Goal: Task Accomplishment & Management: Use online tool/utility

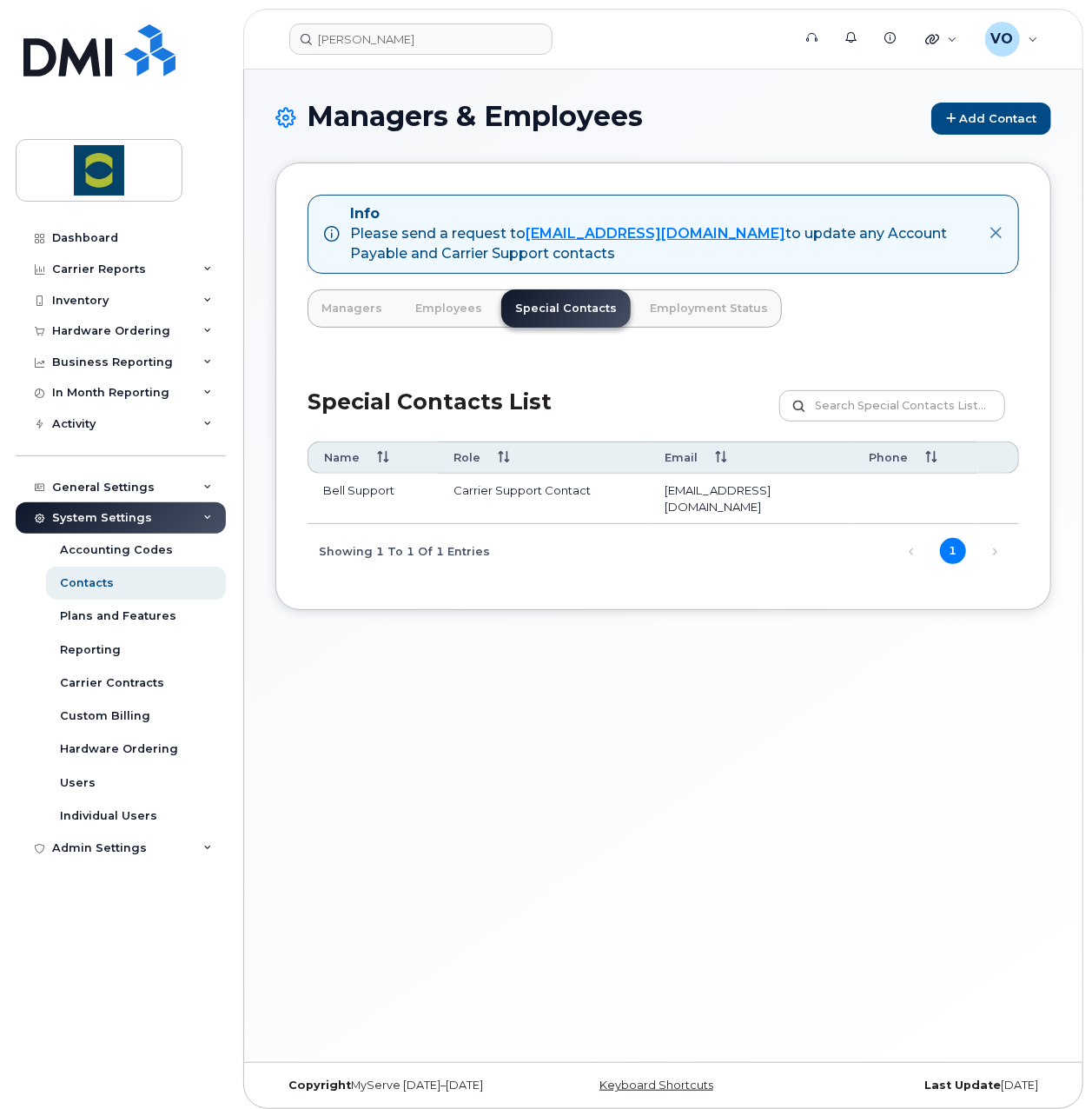
click at [680, 809] on div "Managers & Employees Add Contact Info Please send a request to [EMAIL_ADDRESS][…" at bounding box center [662, 565] width 838 height 992
click at [717, 781] on div "Managers & Employees Add Contact Info Please send a request to [EMAIL_ADDRESS][…" at bounding box center [662, 565] width 838 height 992
click at [787, 847] on div "Managers & Employees Add Contact Info Please send a request to [EMAIL_ADDRESS][…" at bounding box center [662, 565] width 838 height 992
click at [737, 757] on div "Managers & Employees Add Contact Info Please send a request to [EMAIL_ADDRESS][…" at bounding box center [662, 565] width 838 height 992
click at [726, 791] on div "Managers & Employees Add Contact Info Please send a request to [EMAIL_ADDRESS][…" at bounding box center [662, 565] width 838 height 992
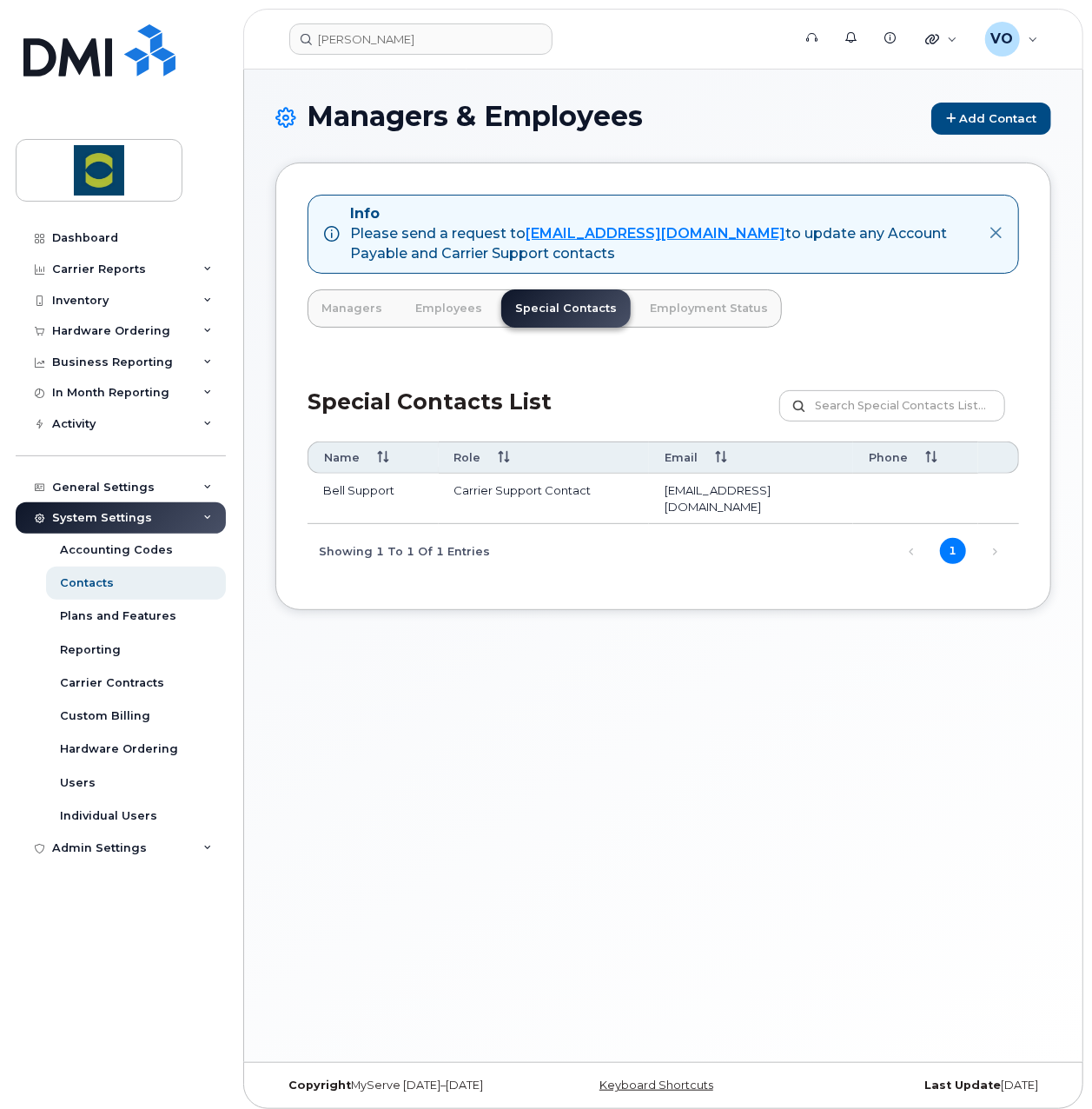
click at [715, 702] on div "Managers & Employees Add Contact Info Please send a request to [EMAIL_ADDRESS][…" at bounding box center [662, 565] width 838 height 992
click at [418, 821] on div "Managers & Employees Add Contact Info Please send a request to [EMAIL_ADDRESS][…" at bounding box center [662, 565] width 838 height 992
click at [984, 778] on div "Managers & Employees Add Contact Info Please send a request to [EMAIL_ADDRESS][…" at bounding box center [662, 565] width 838 height 992
click at [803, 805] on div "Managers & Employees Add Contact Info Please send a request to [EMAIL_ADDRESS][…" at bounding box center [662, 565] width 838 height 992
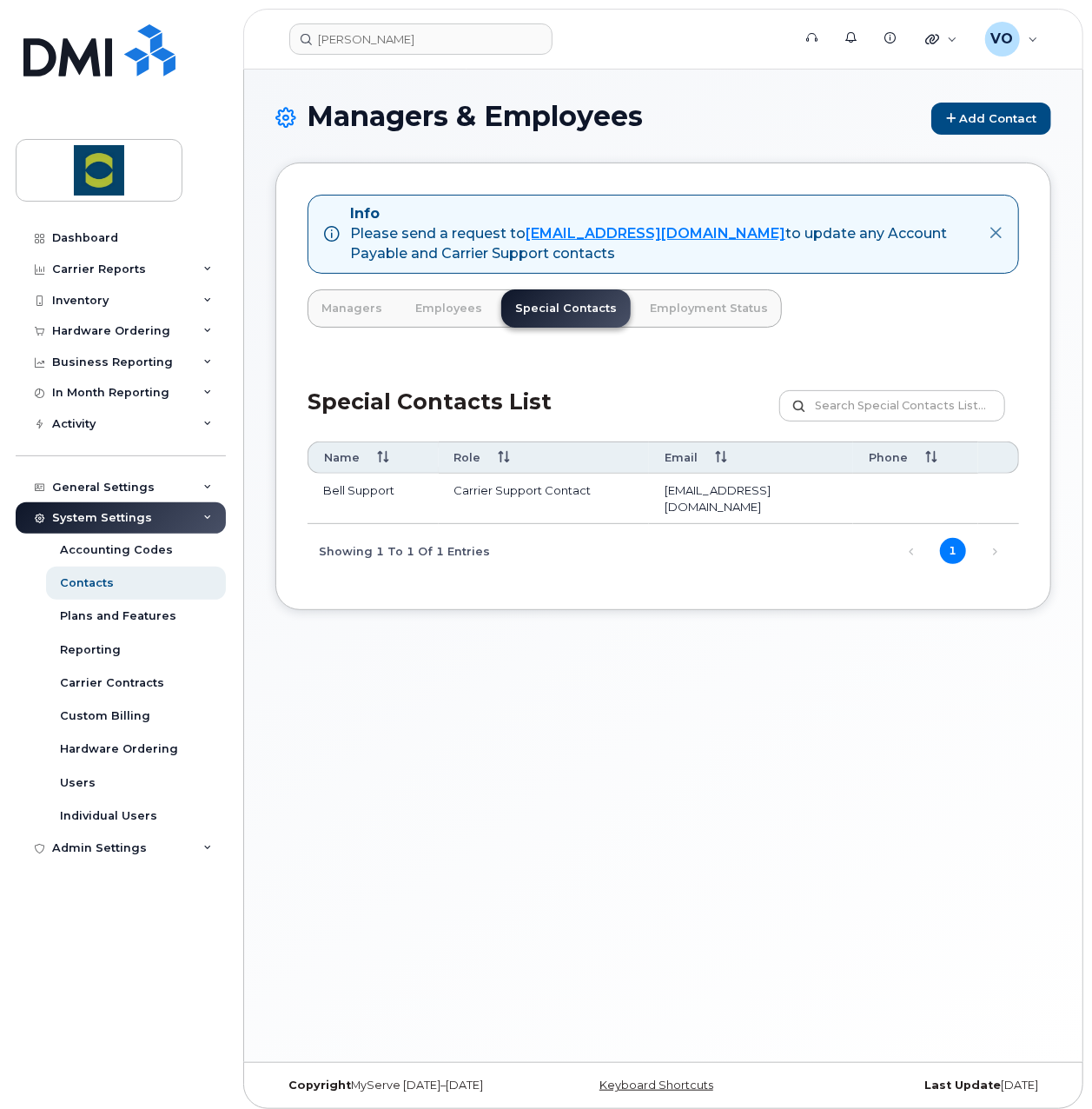
click at [898, 754] on div "Managers & Employees Add Contact Info Please send a request to [EMAIL_ADDRESS][…" at bounding box center [662, 565] width 838 height 992
